Goal: Task Accomplishment & Management: Manage account settings

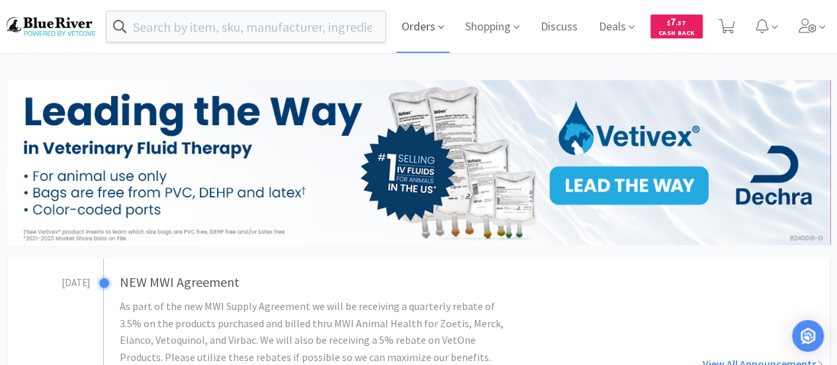
click at [426, 29] on span "Orders" at bounding box center [422, 26] width 53 height 53
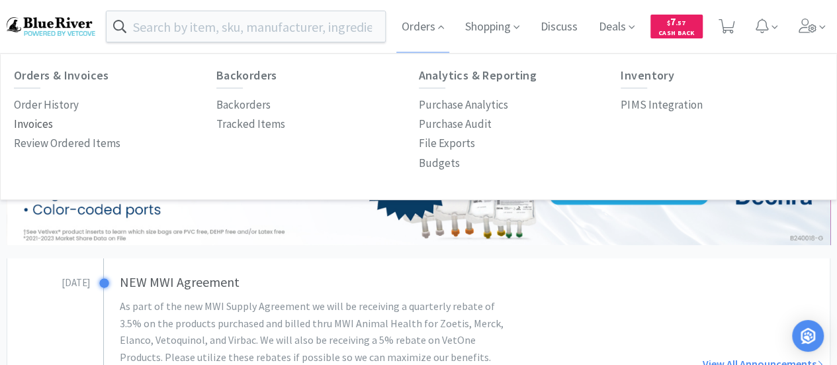
click at [36, 119] on p "Invoices" at bounding box center [33, 124] width 39 height 18
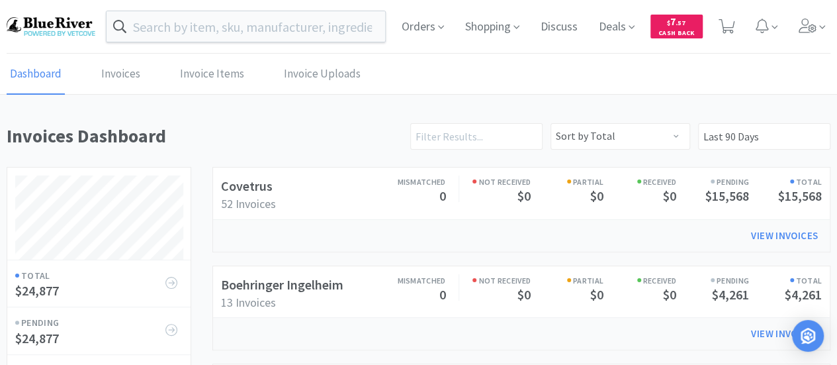
scroll to position [534, 823]
click at [426, 24] on span "Orders" at bounding box center [422, 26] width 53 height 53
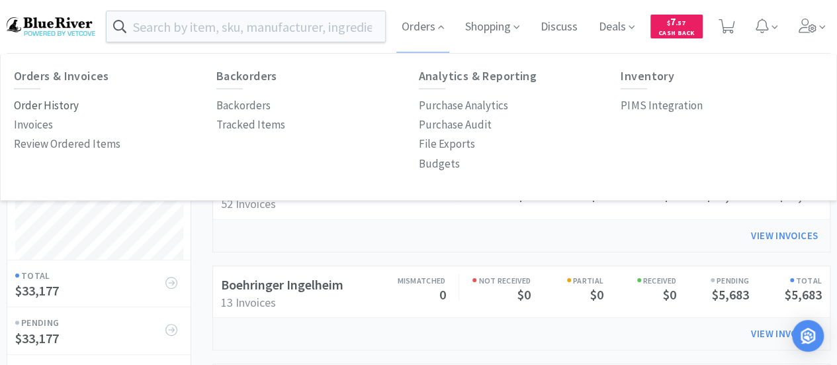
click at [37, 102] on p "Order History" at bounding box center [46, 106] width 65 height 18
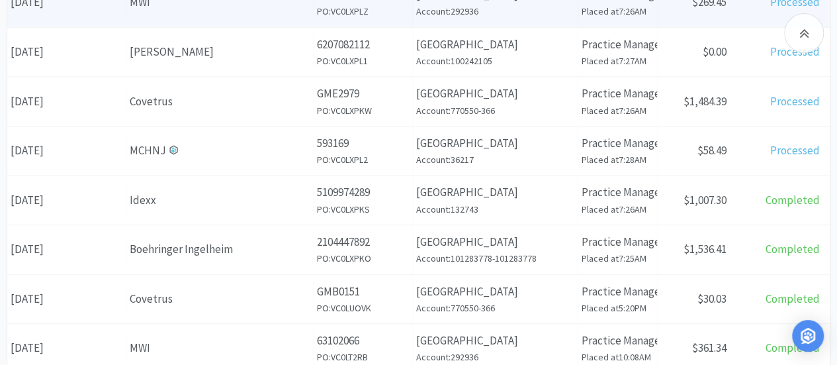
scroll to position [269, 0]
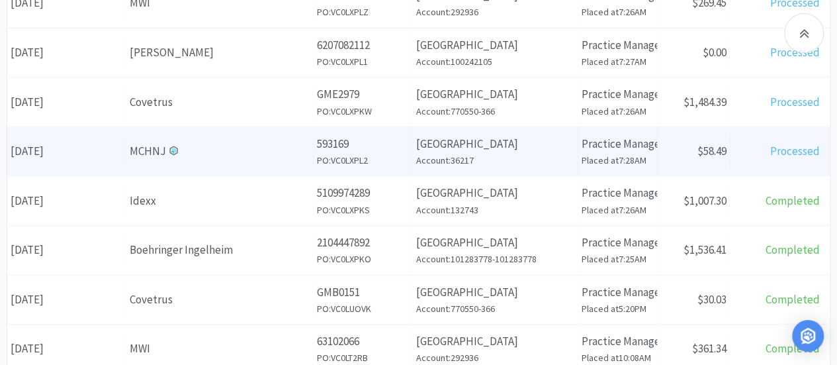
click at [238, 146] on div "MCHNJ" at bounding box center [220, 151] width 180 height 18
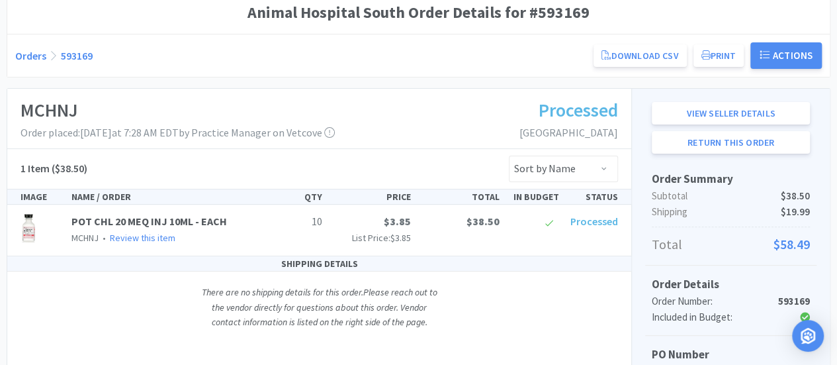
scroll to position [129, 0]
click at [641, 61] on link "Download CSV" at bounding box center [640, 56] width 93 height 23
click at [724, 56] on button "Print" at bounding box center [719, 56] width 51 height 23
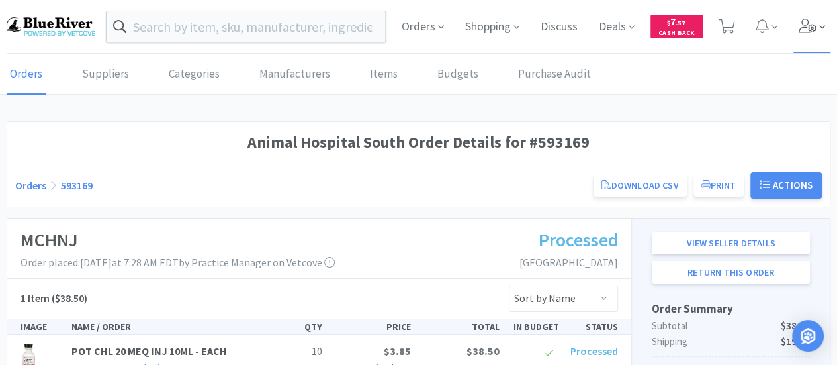
click at [811, 29] on icon at bounding box center [808, 26] width 18 height 15
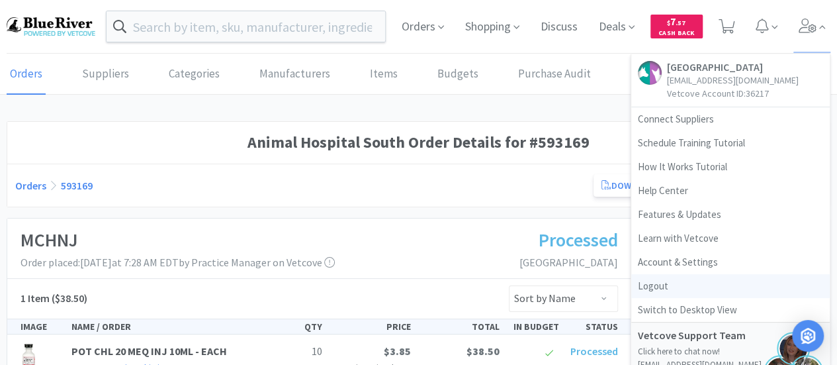
click at [653, 285] on link "Logout" at bounding box center [730, 286] width 199 height 24
